Goal: Transaction & Acquisition: Register for event/course

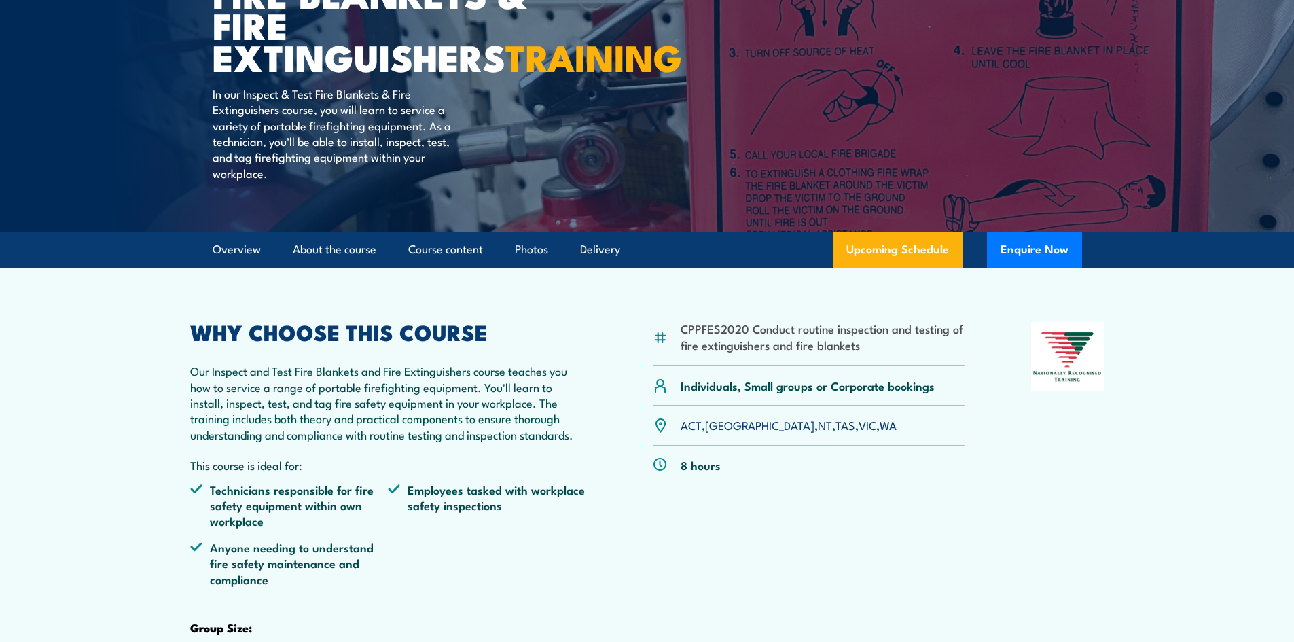
click at [880, 433] on link "WA" at bounding box center [888, 424] width 17 height 16
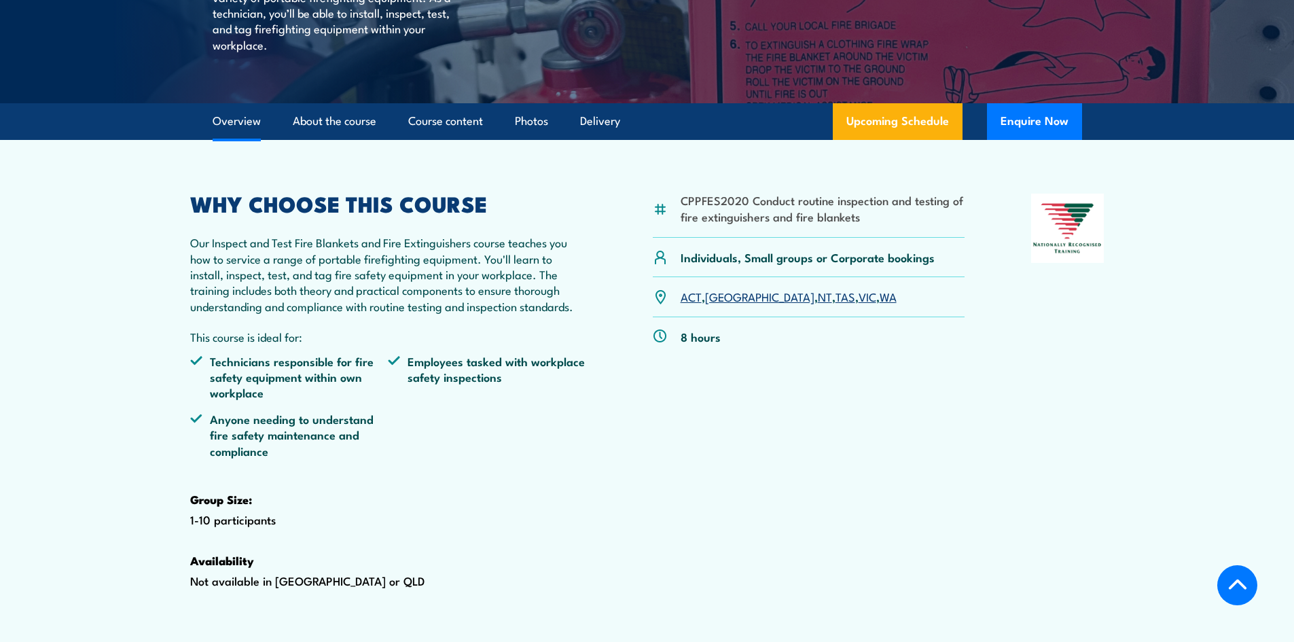
scroll to position [145, 0]
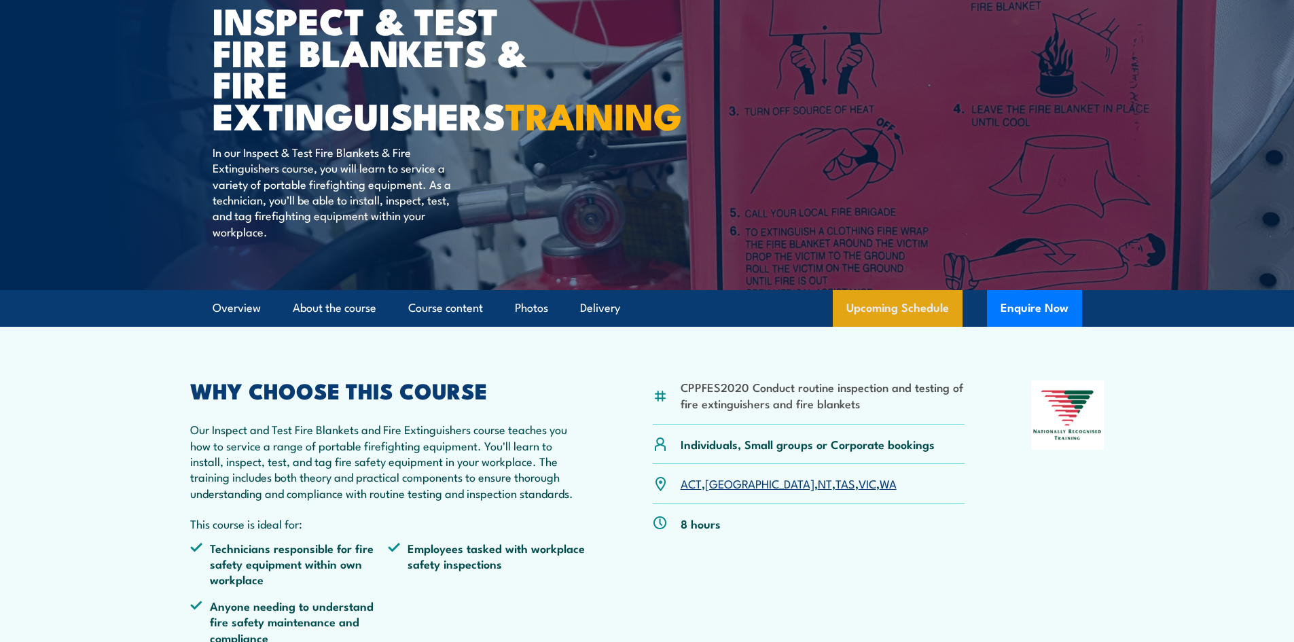
click at [886, 327] on link "Upcoming Schedule" at bounding box center [898, 308] width 130 height 37
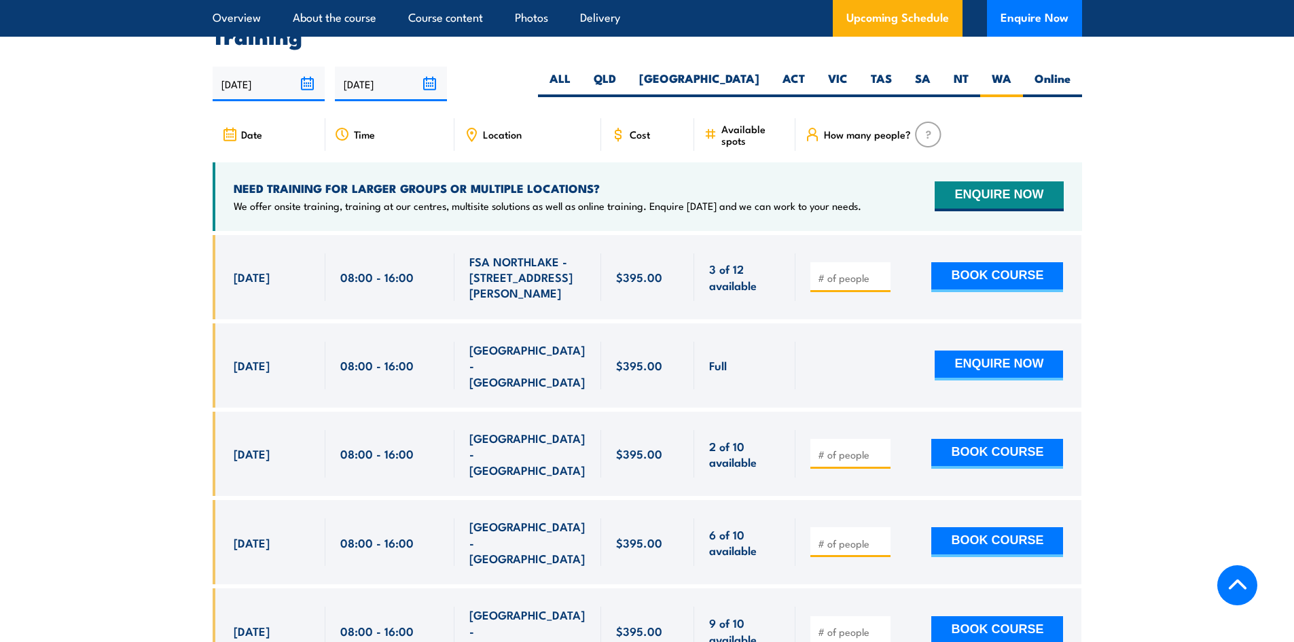
scroll to position [2523, 0]
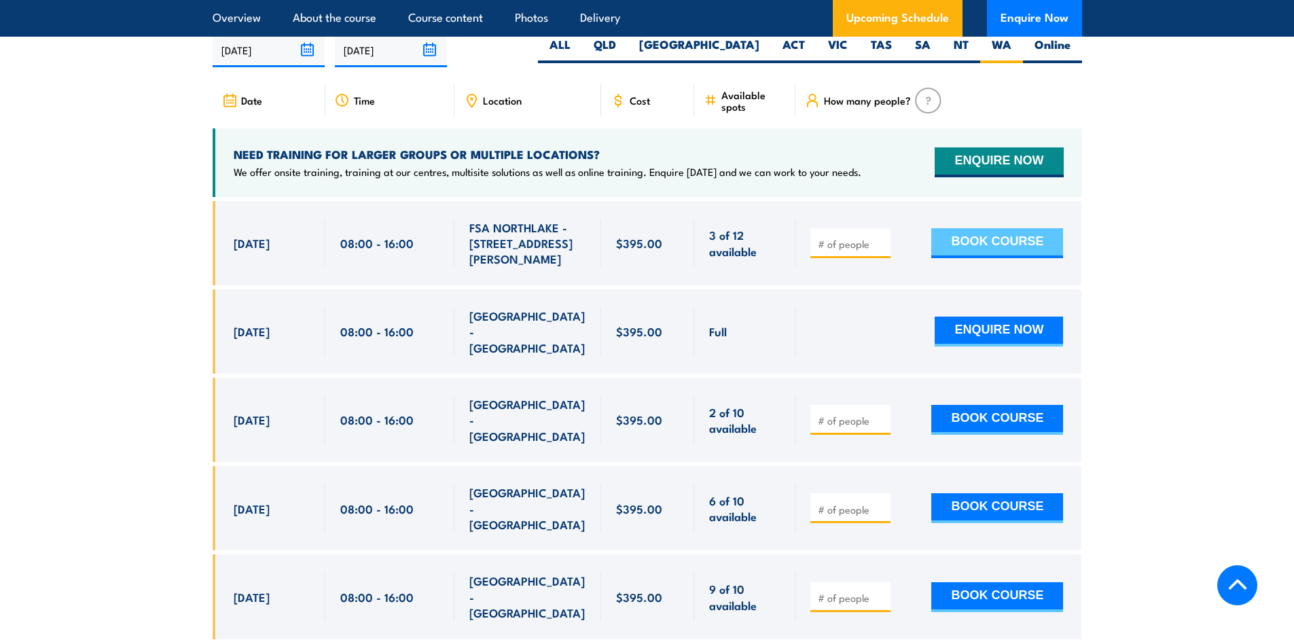
click at [963, 251] on button "BOOK COURSE" at bounding box center [997, 243] width 132 height 30
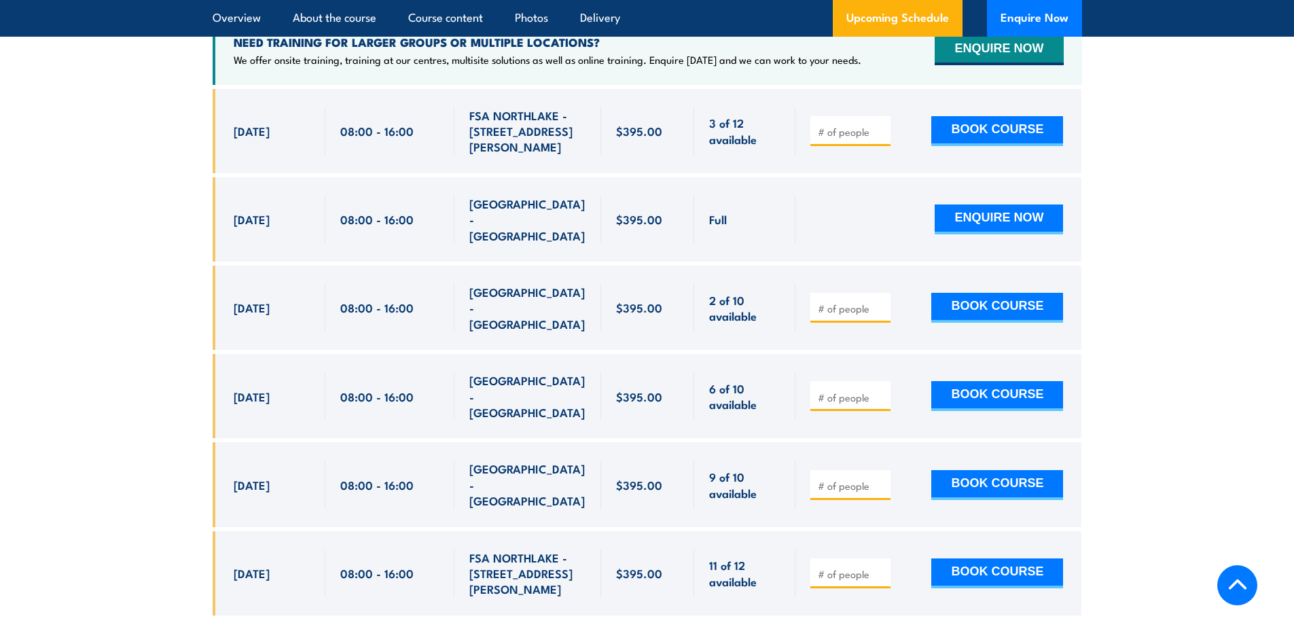
scroll to position [2550, 0]
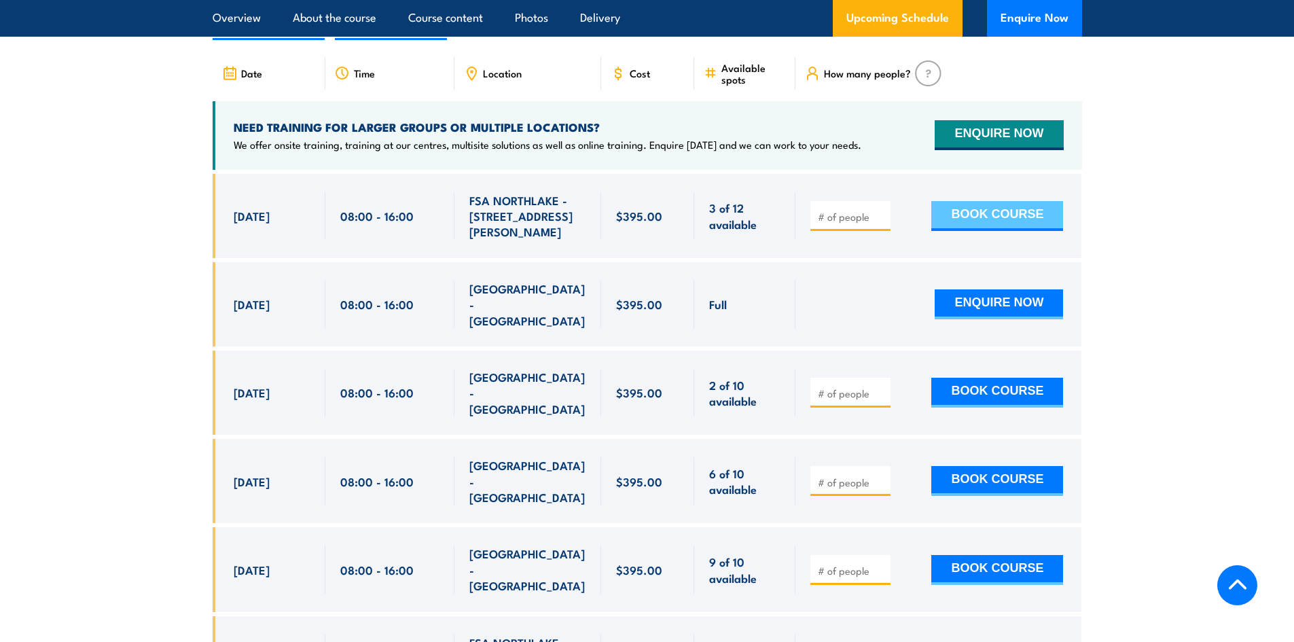
click at [984, 230] on button "BOOK COURSE" at bounding box center [997, 216] width 132 height 30
type input "1"
click at [998, 231] on button "BOOK COURSE" at bounding box center [997, 216] width 132 height 30
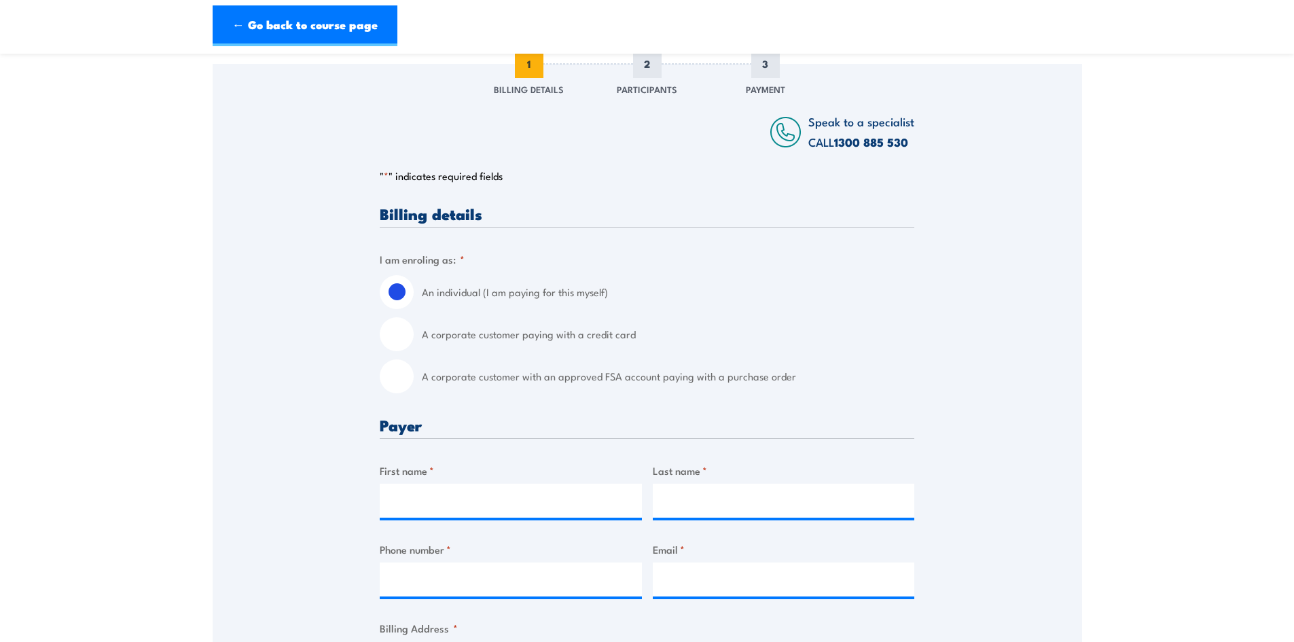
scroll to position [204, 0]
click at [394, 346] on input "A corporate customer paying with a credit card" at bounding box center [397, 333] width 34 height 34
radio input "true"
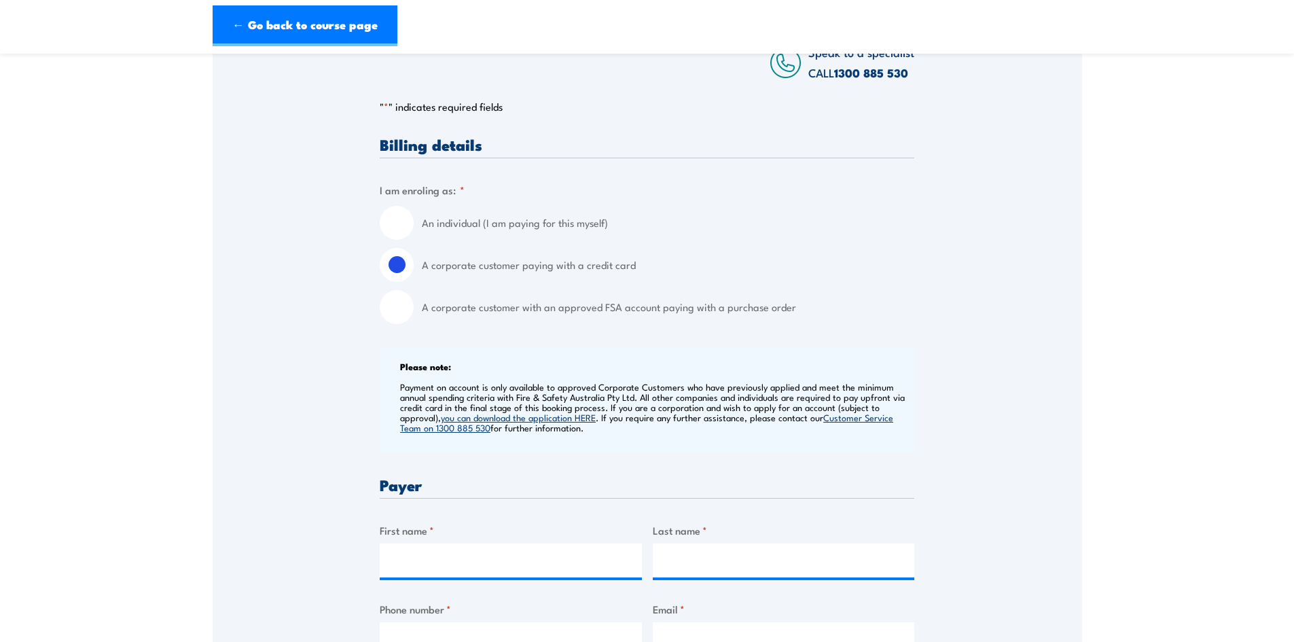
scroll to position [0, 0]
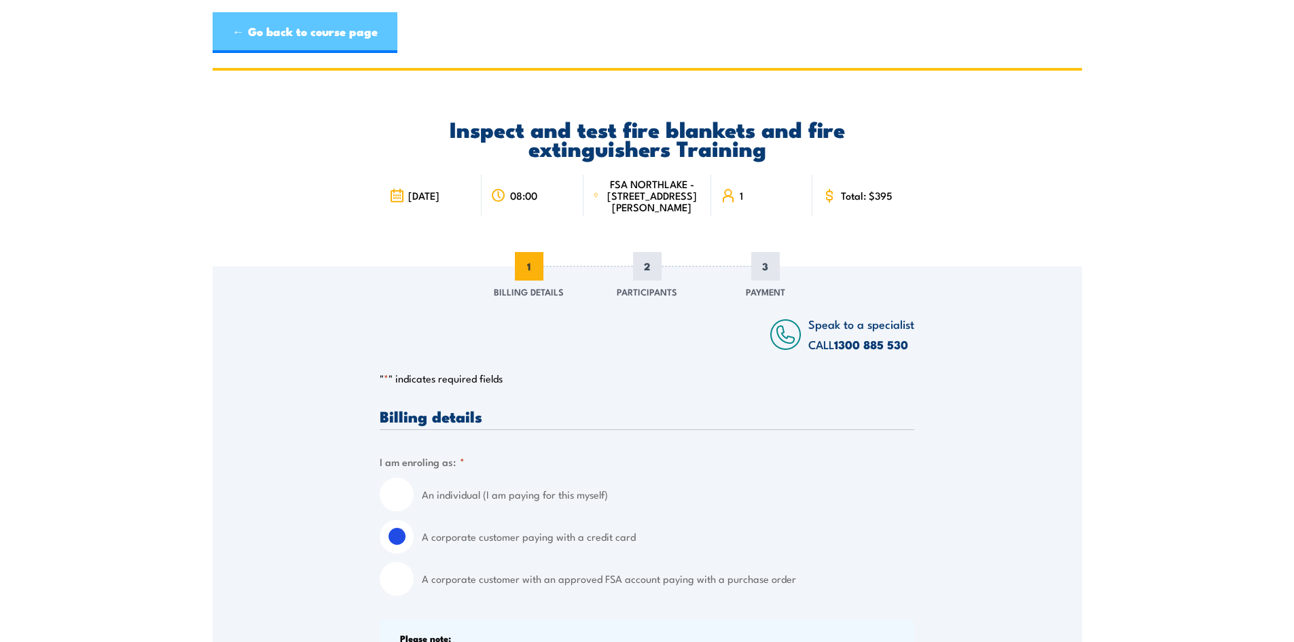
click at [336, 37] on link "← Go back to course page" at bounding box center [305, 32] width 185 height 41
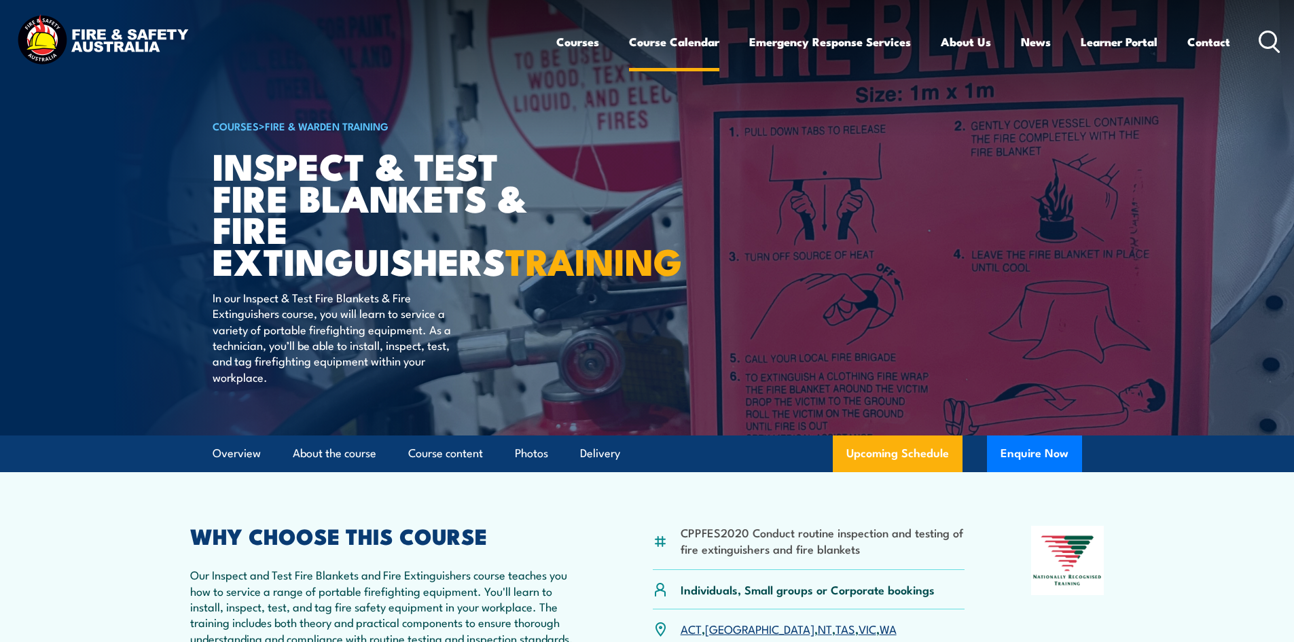
click at [658, 35] on link "Course Calendar" at bounding box center [674, 42] width 90 height 36
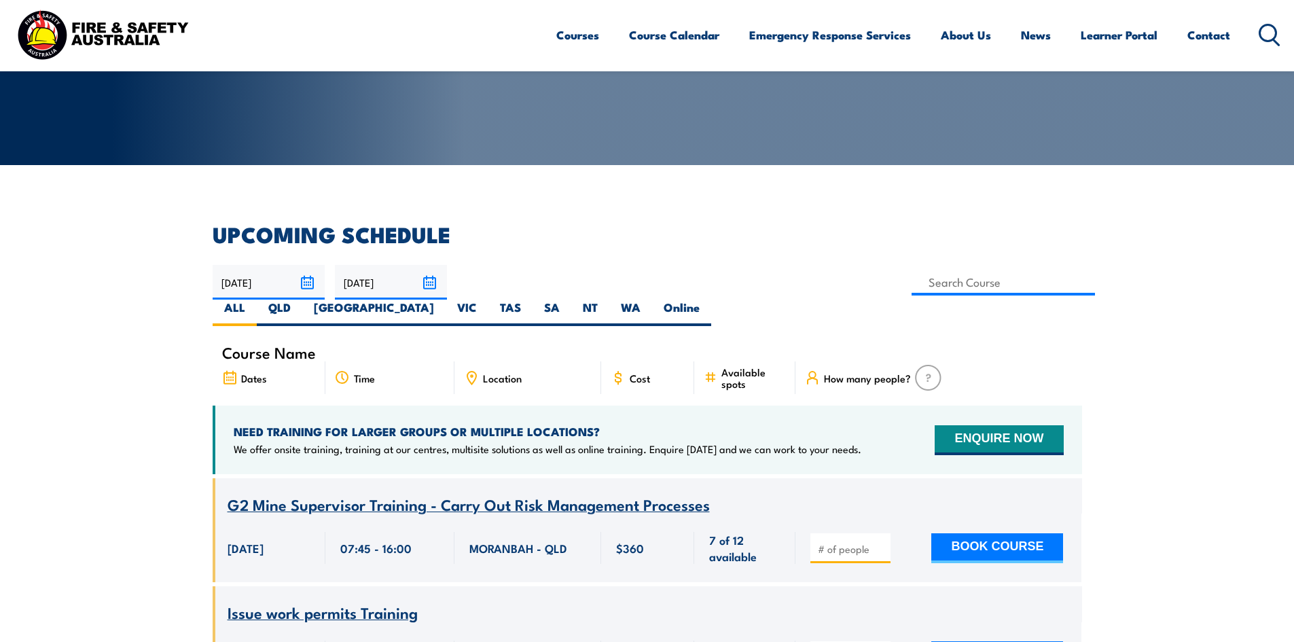
scroll to position [272, 0]
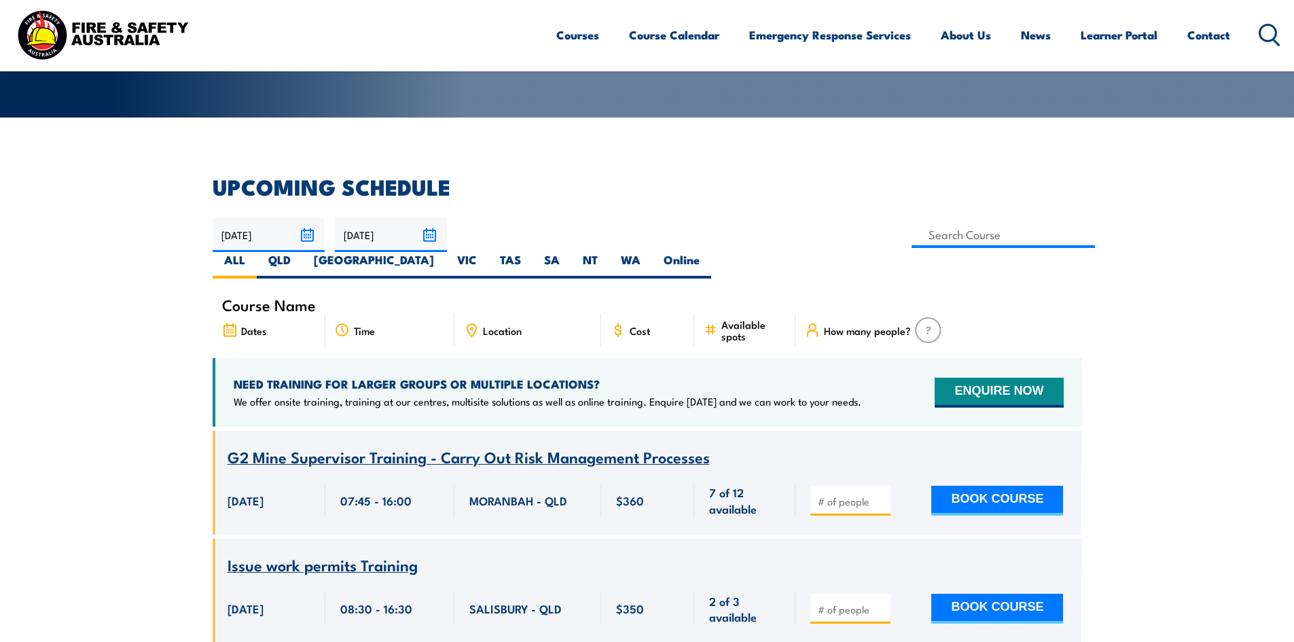
click at [756, 319] on span "Available spots" at bounding box center [753, 330] width 65 height 23
click at [738, 319] on span "Available spots" at bounding box center [753, 330] width 65 height 23
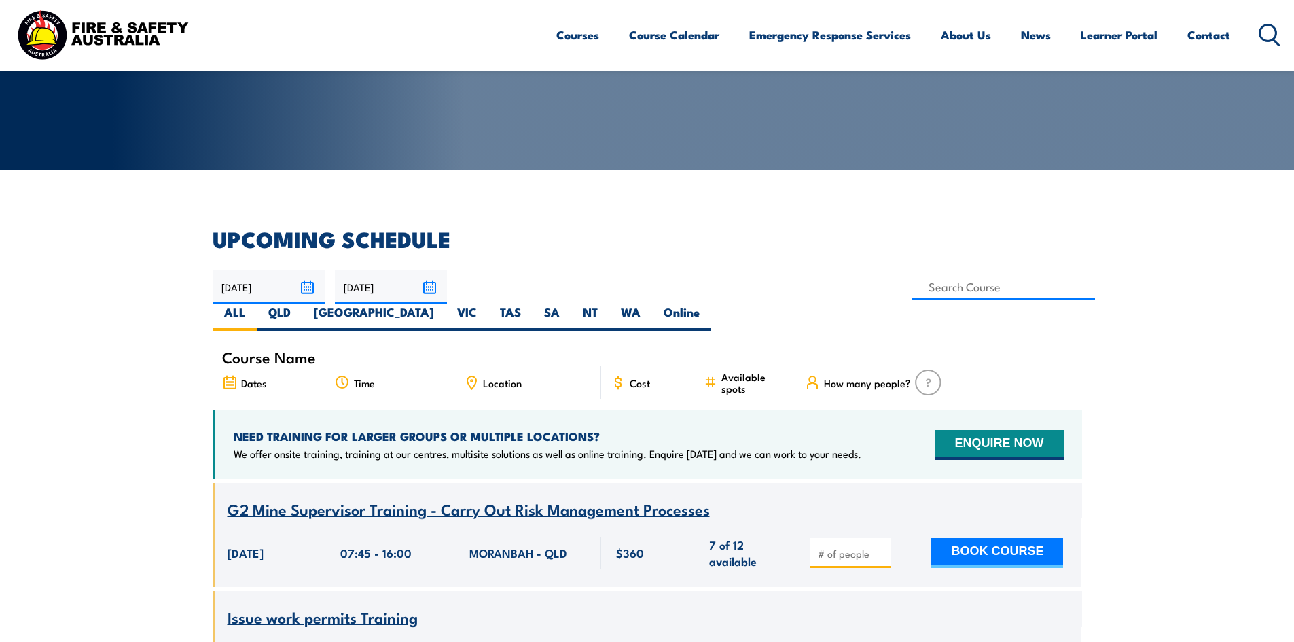
scroll to position [204, 0]
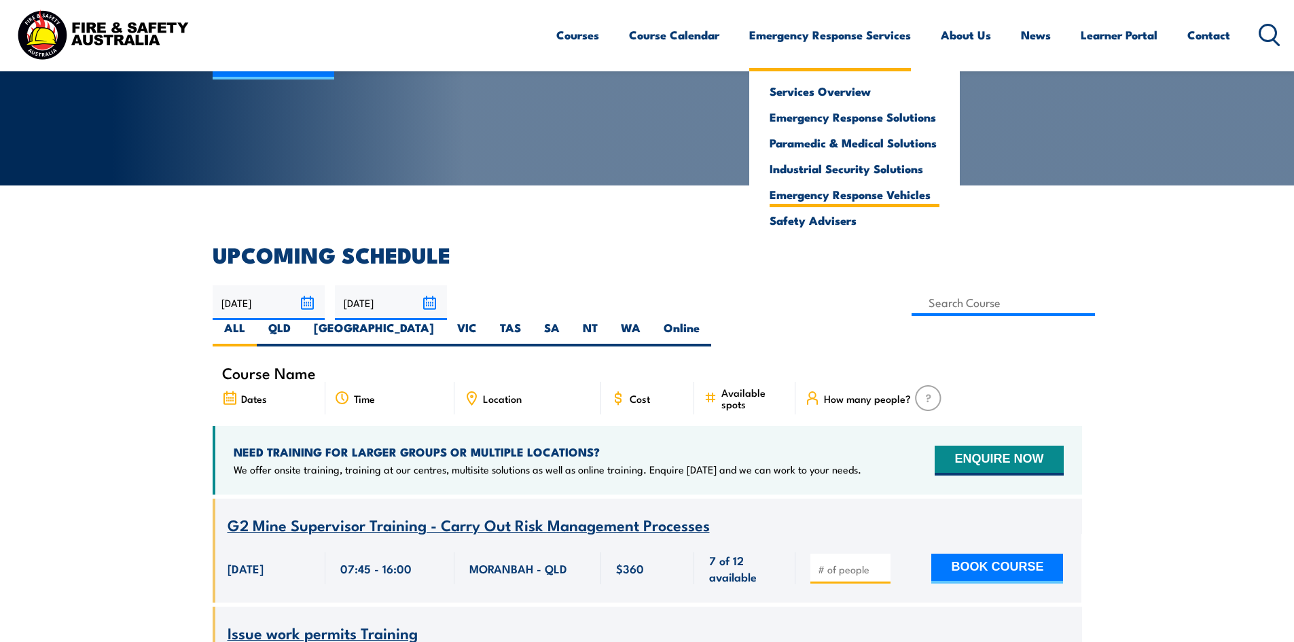
click at [831, 193] on link "Emergency Response Vehicles" at bounding box center [855, 194] width 170 height 12
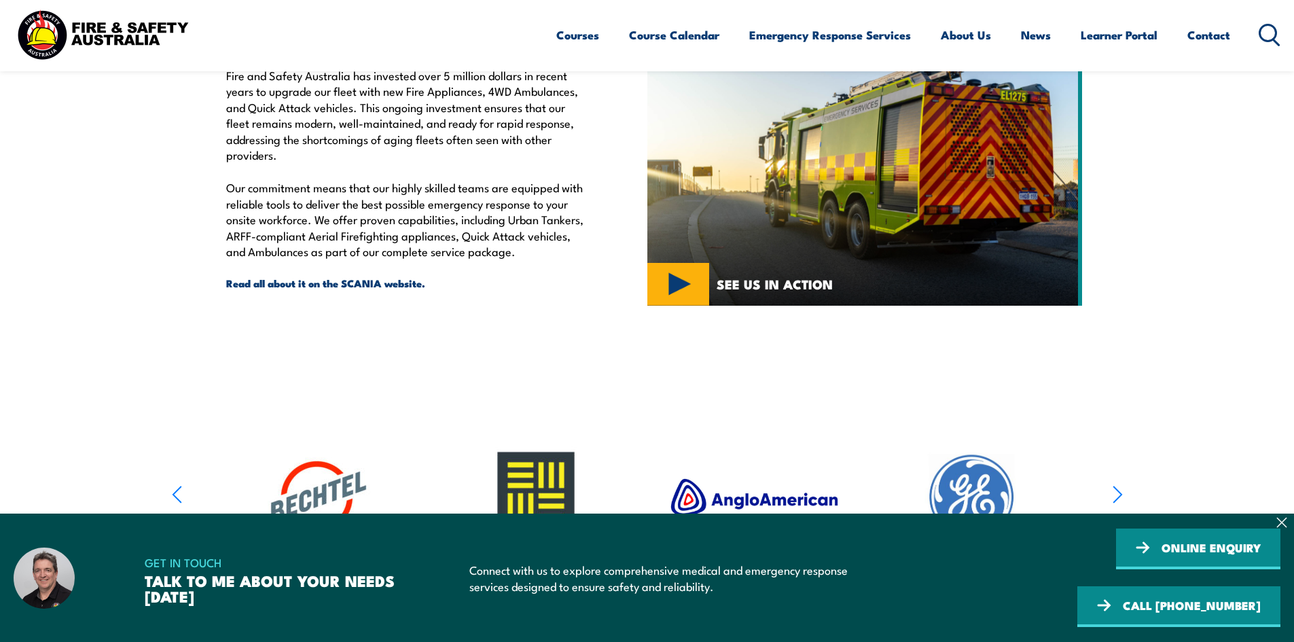
scroll to position [475, 0]
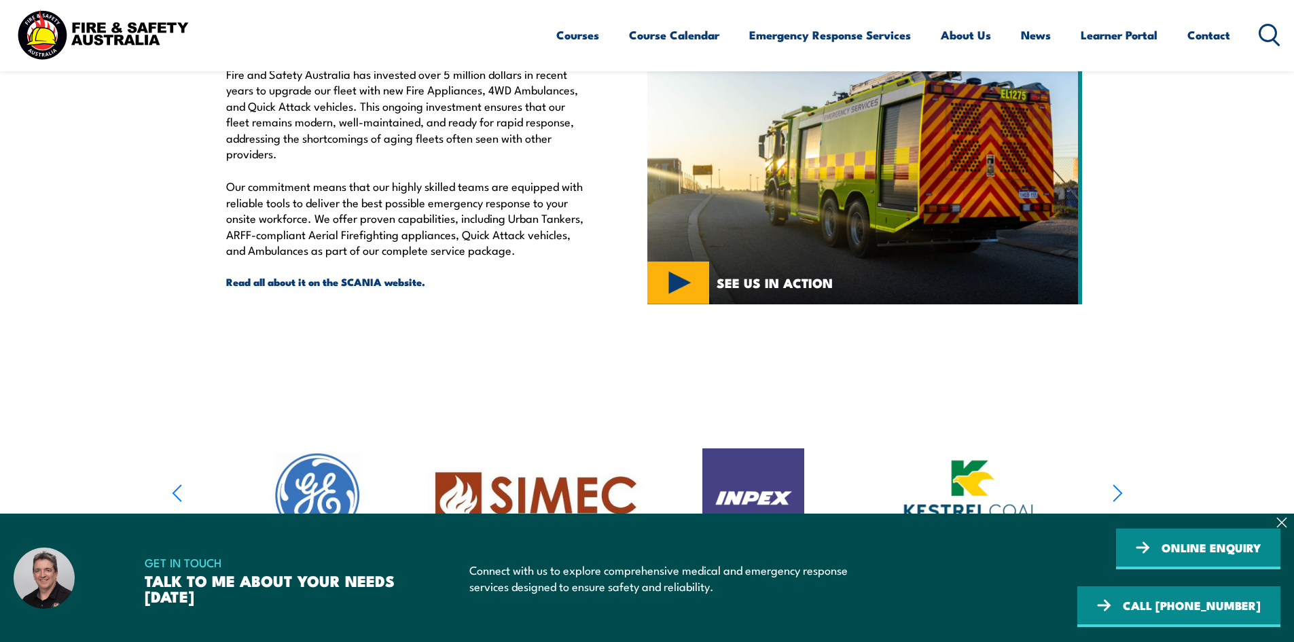
click at [1119, 495] on icon "button" at bounding box center [1117, 493] width 8 height 16
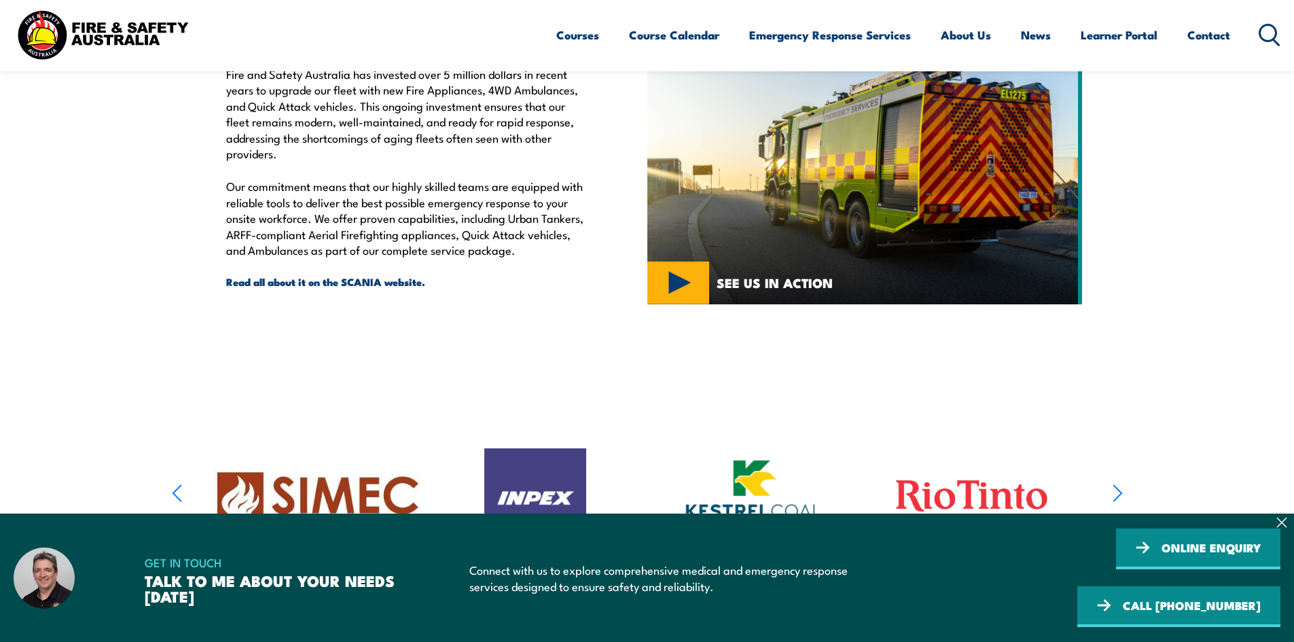
click at [1119, 495] on icon "button" at bounding box center [1117, 493] width 8 height 16
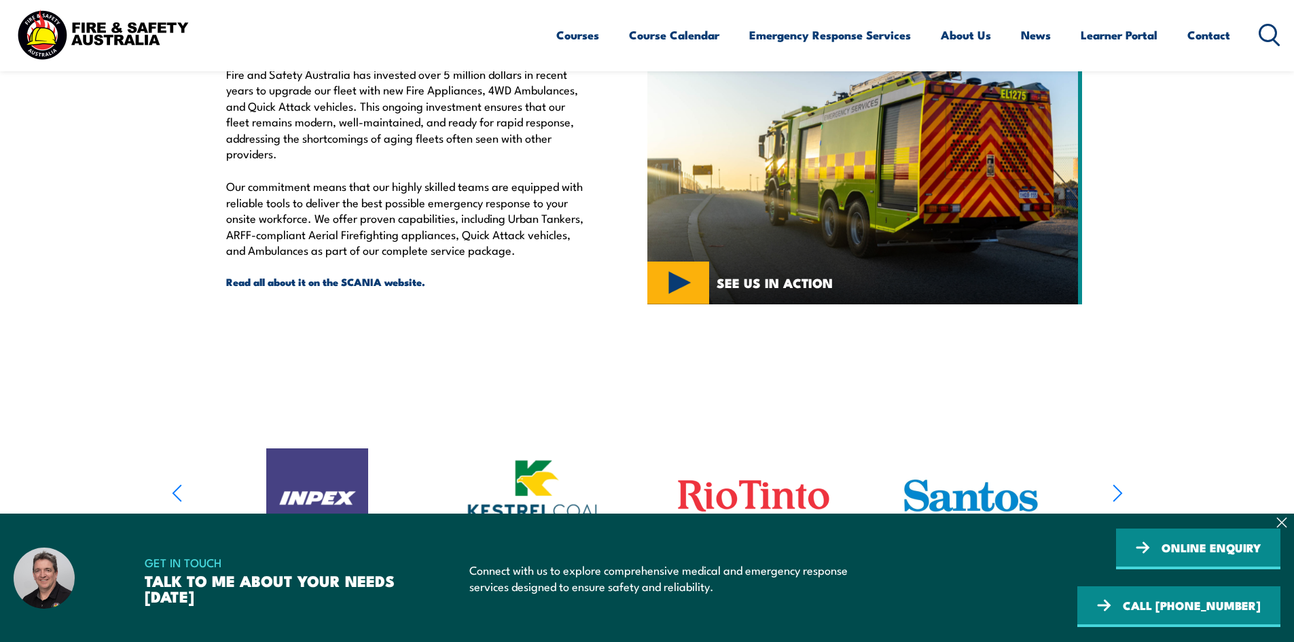
click at [1119, 495] on icon "button" at bounding box center [1117, 493] width 8 height 16
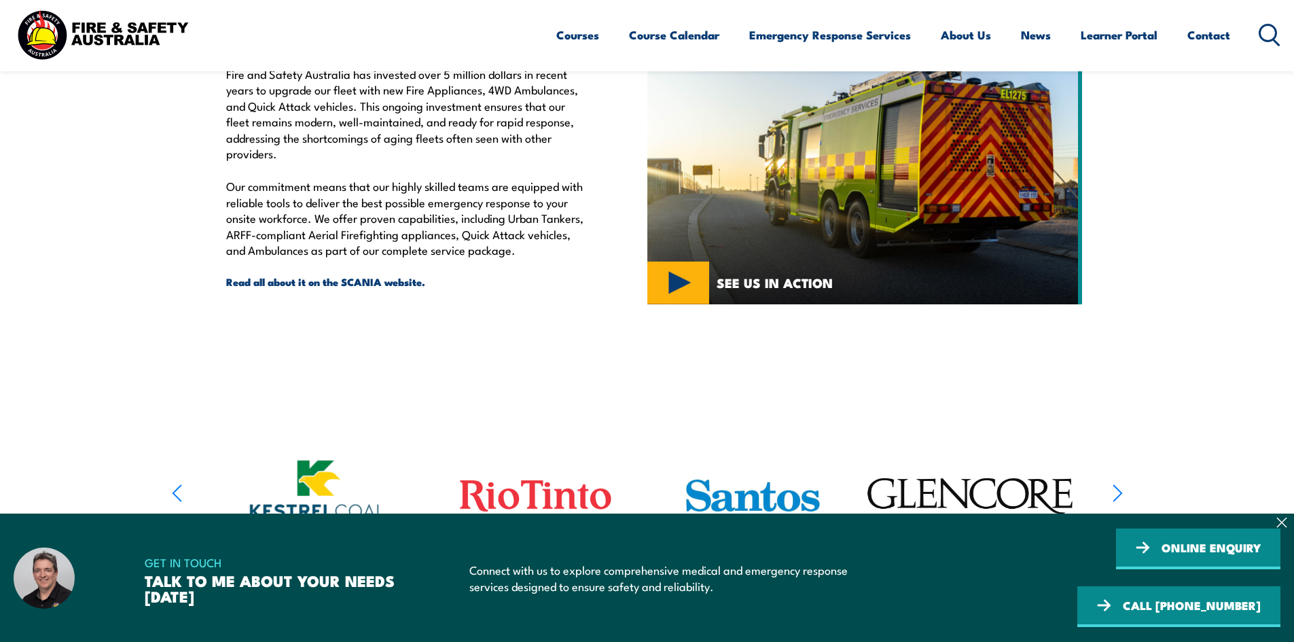
click at [1118, 494] on icon "button" at bounding box center [1118, 493] width 10 height 20
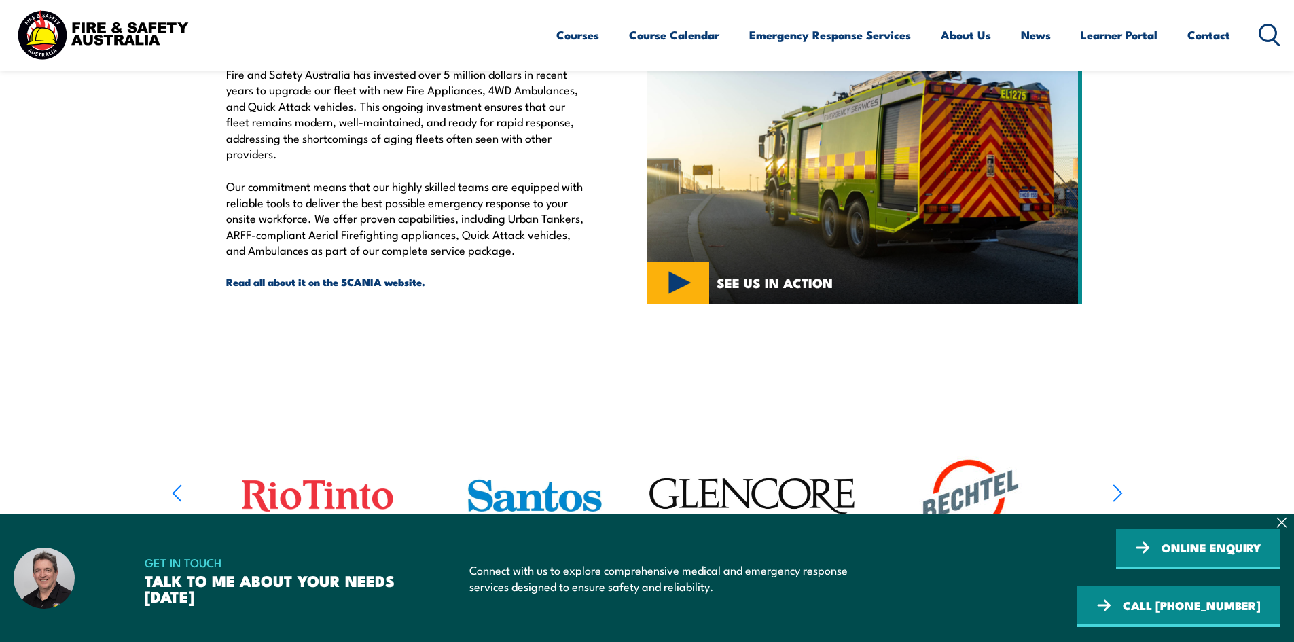
click at [1118, 494] on icon "button" at bounding box center [1118, 493] width 10 height 20
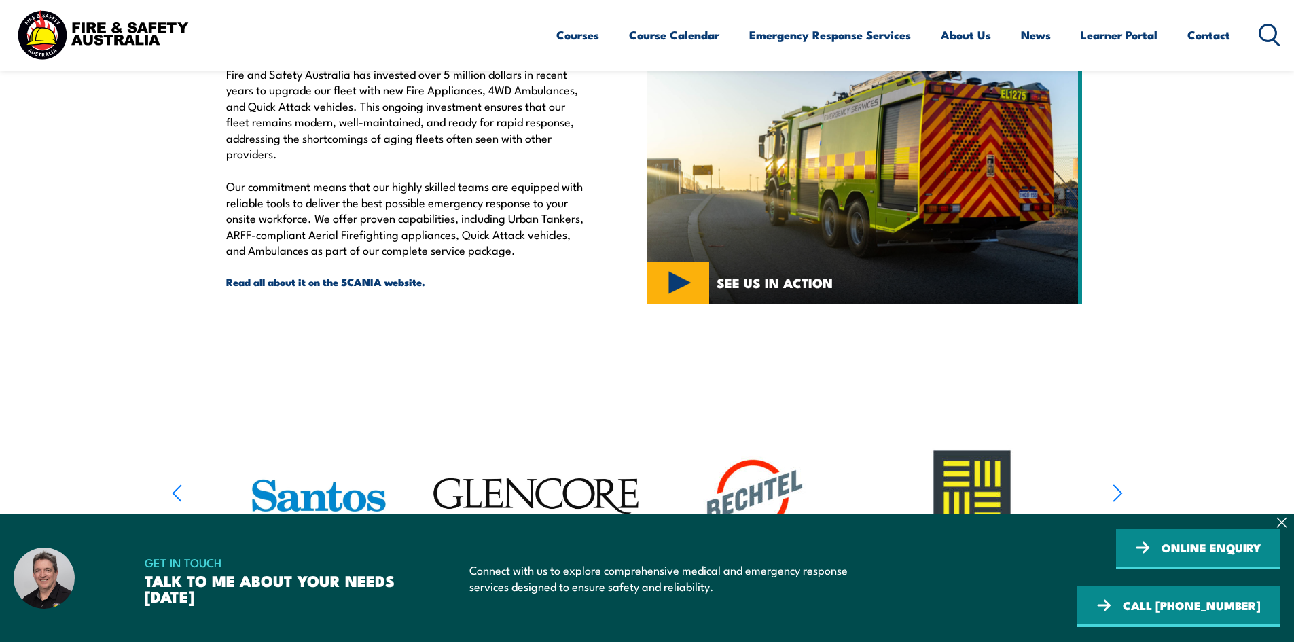
click at [1118, 494] on icon "button" at bounding box center [1118, 493] width 10 height 20
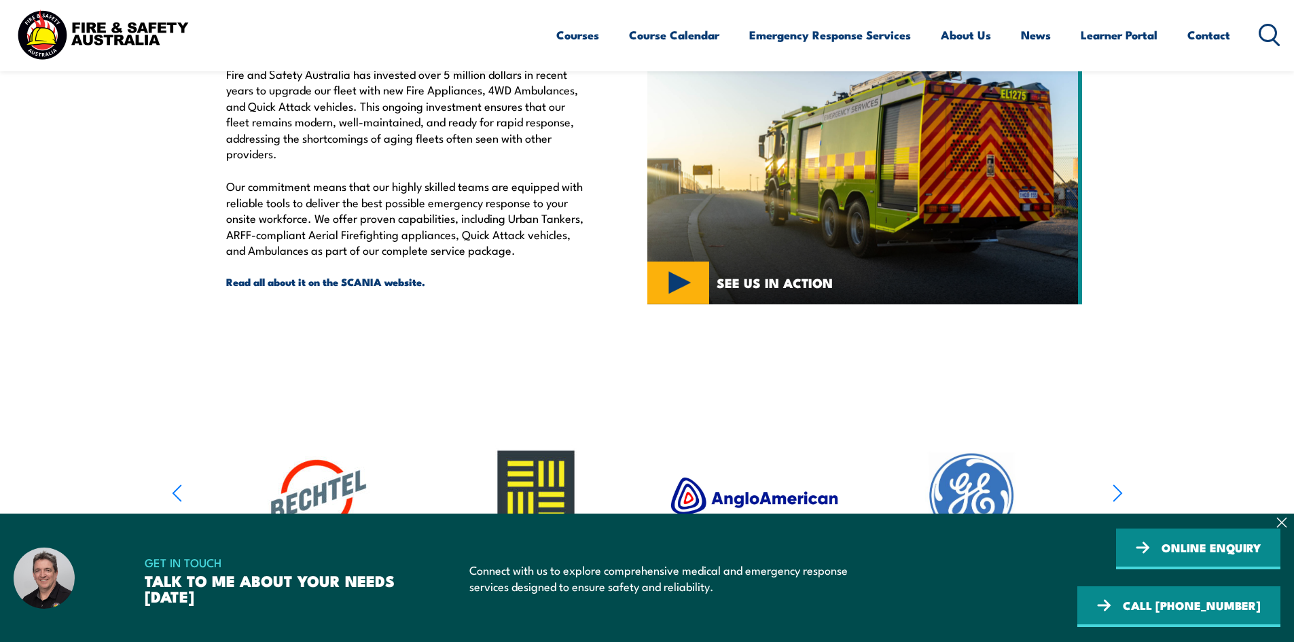
click at [1118, 494] on icon "button" at bounding box center [1118, 493] width 10 height 20
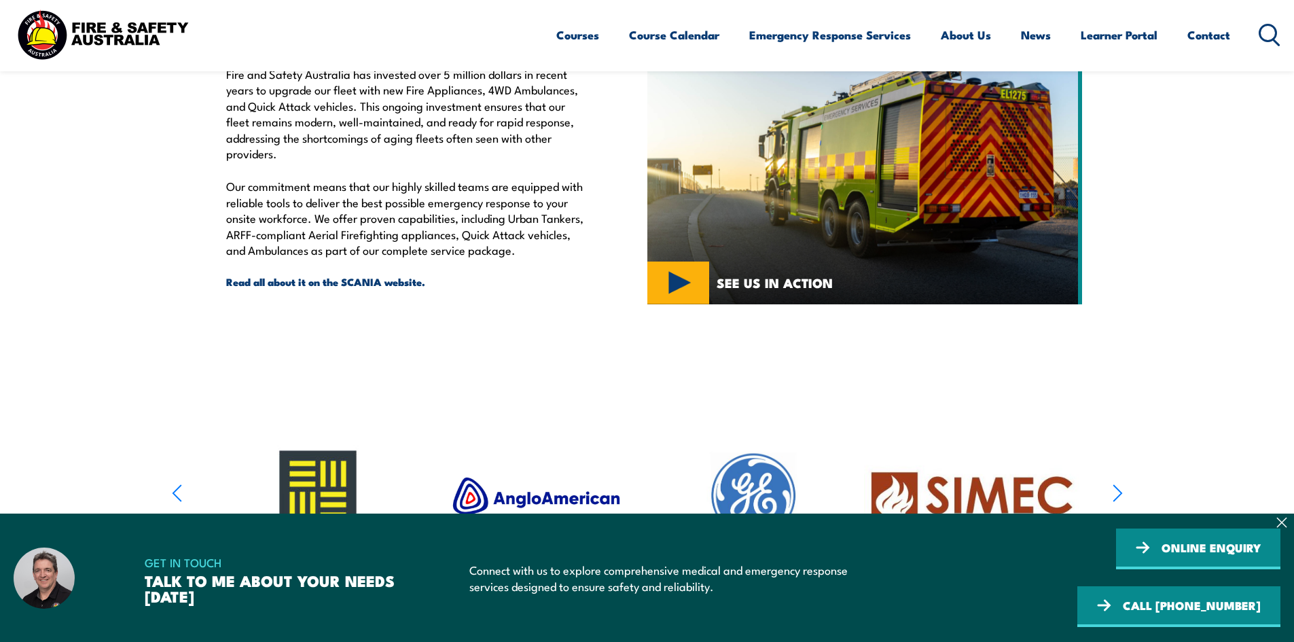
click at [1118, 494] on icon "button" at bounding box center [1118, 493] width 10 height 20
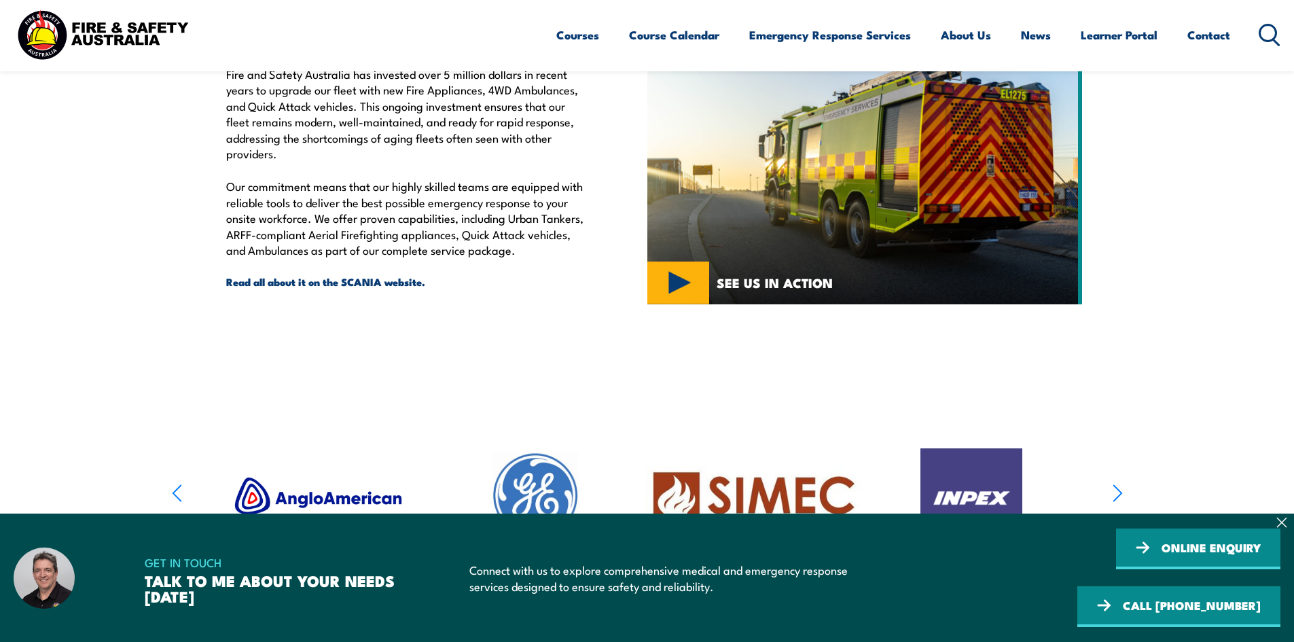
click at [1118, 494] on icon "button" at bounding box center [1118, 493] width 10 height 20
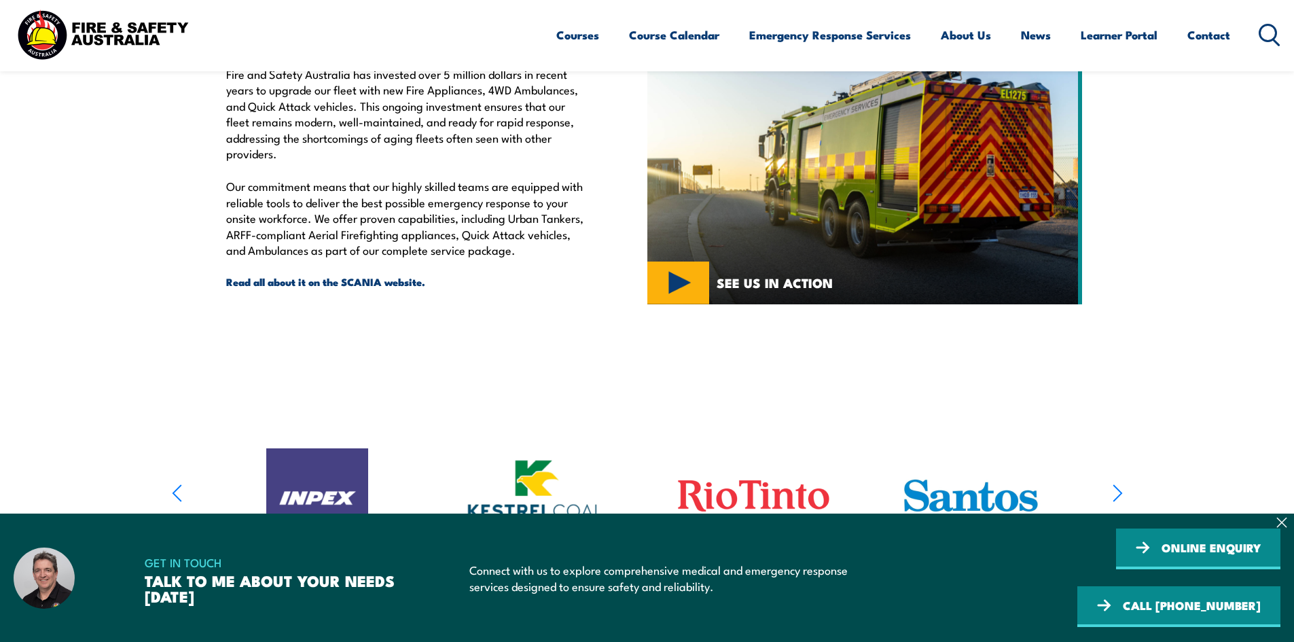
click at [1118, 494] on icon "button" at bounding box center [1118, 493] width 10 height 20
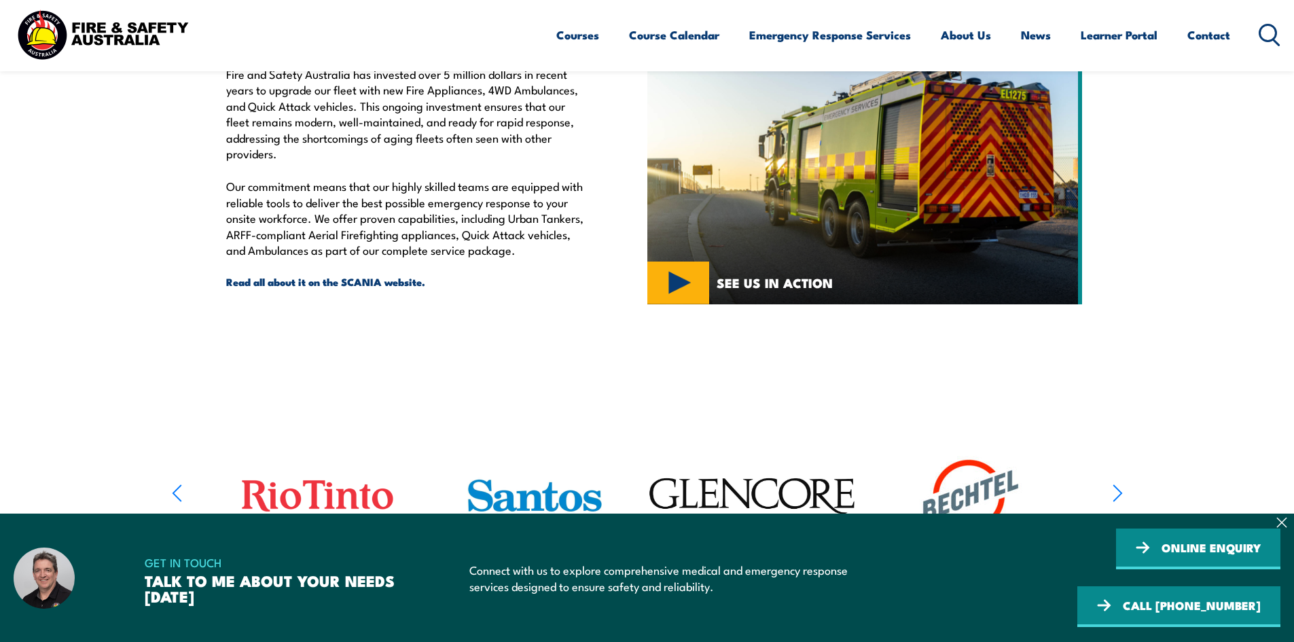
click at [1118, 494] on icon "button" at bounding box center [1118, 493] width 10 height 20
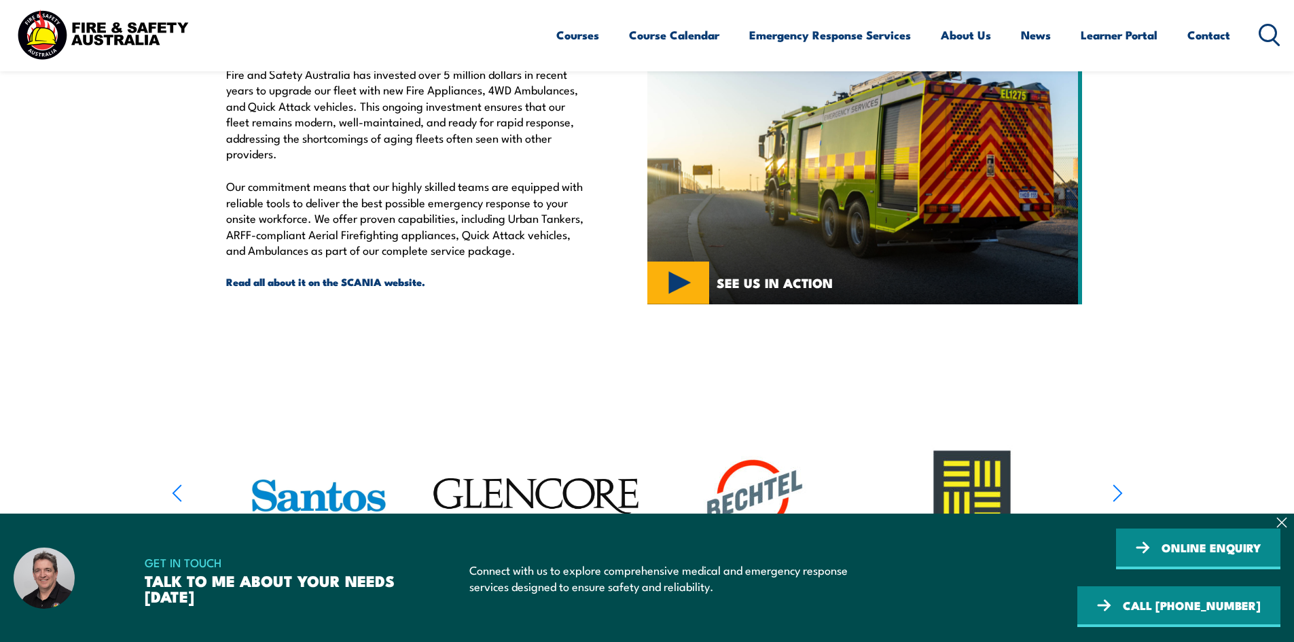
click at [1118, 494] on icon "button" at bounding box center [1118, 493] width 10 height 20
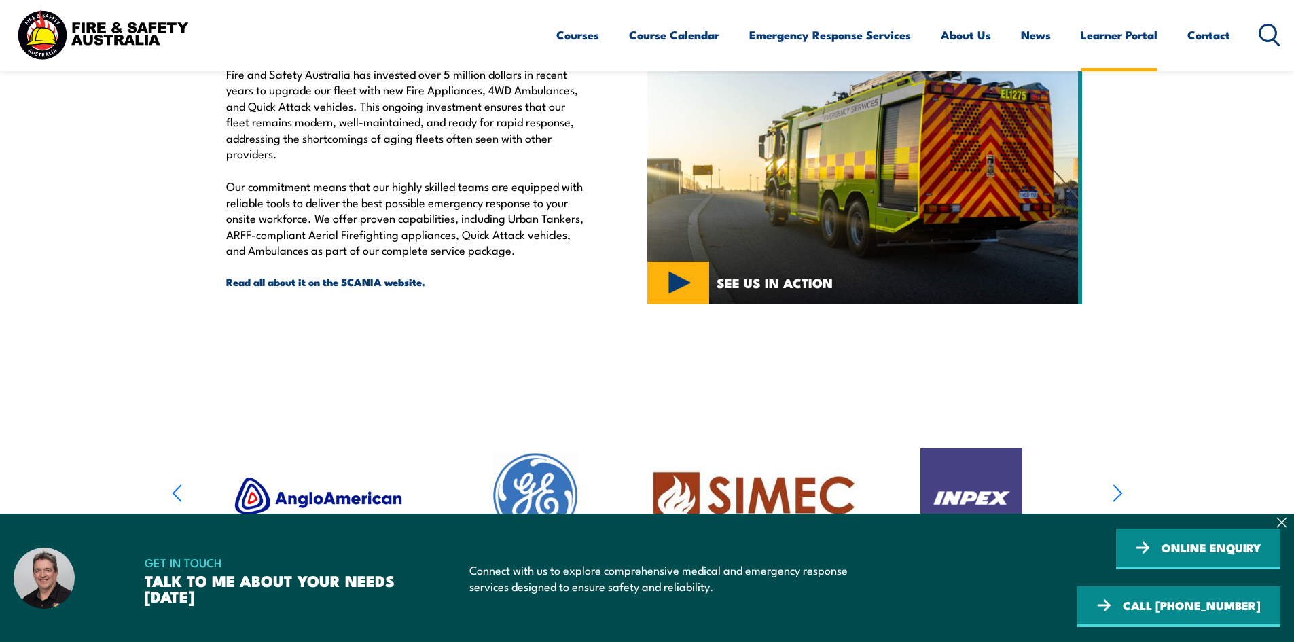
click at [1153, 46] on link "Learner Portal" at bounding box center [1119, 35] width 77 height 36
